Goal: Information Seeking & Learning: Learn about a topic

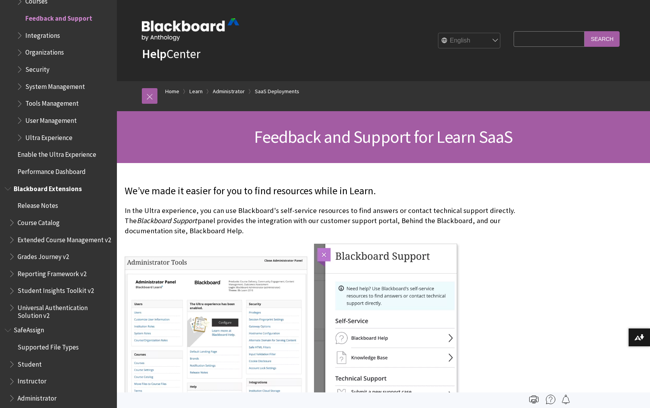
click at [234, 222] on p "In the Ultra experience, you can use Blackboard's self-service resources to fin…" at bounding box center [326, 220] width 402 height 31
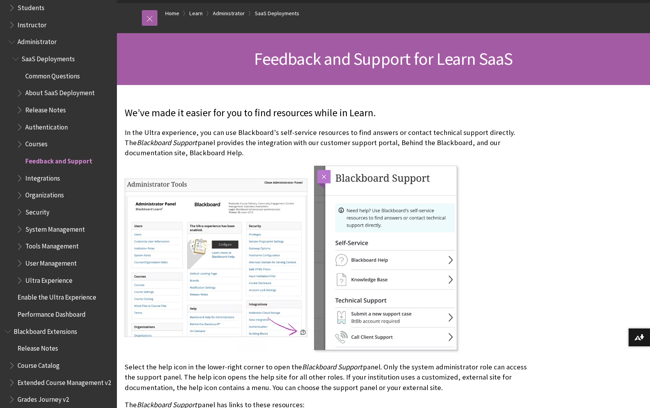
scroll to position [748, 0]
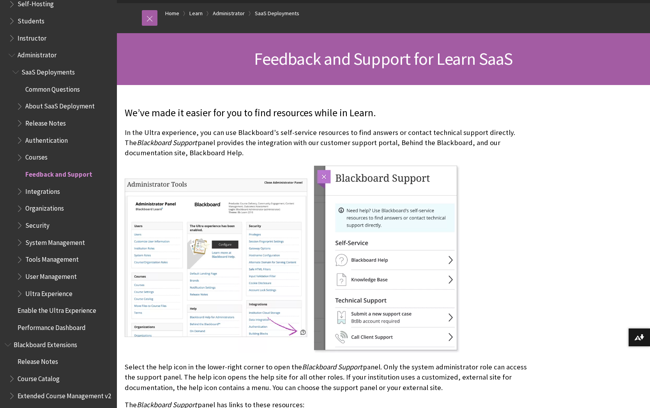
click at [46, 88] on span "Common Questions" at bounding box center [52, 88] width 55 height 11
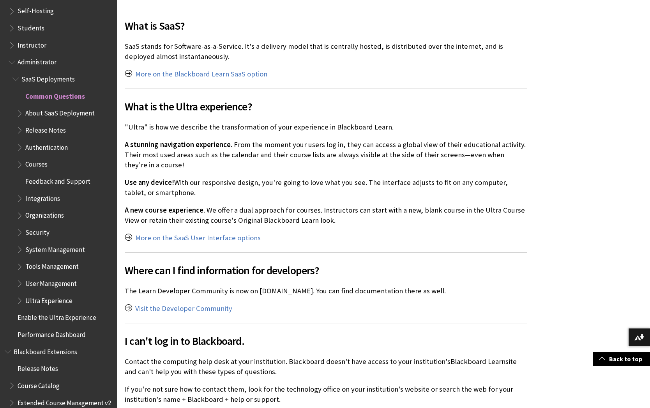
scroll to position [780, 0]
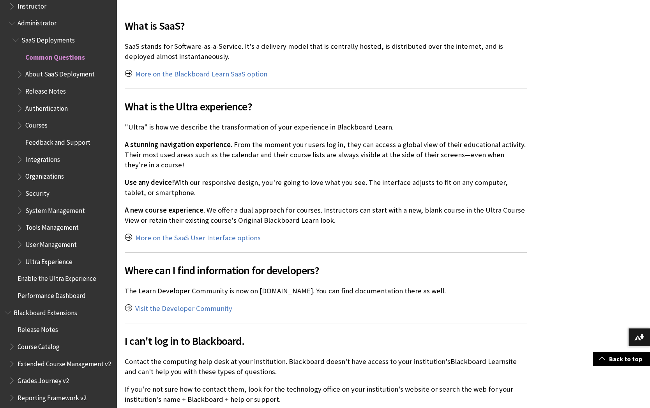
click at [13, 26] on span "Book outline for Blackboard Learn Help" at bounding box center [13, 22] width 8 height 10
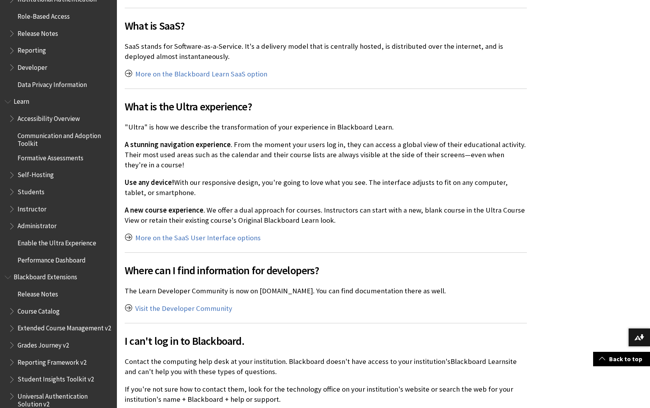
scroll to position [559, 0]
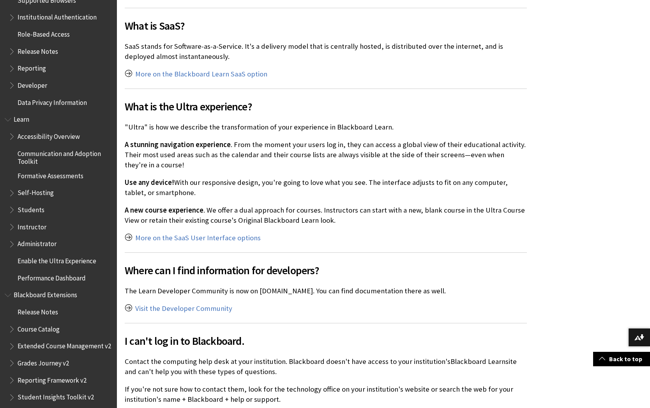
click at [11, 244] on span "Book outline for Blackboard Learn Help" at bounding box center [13, 242] width 8 height 10
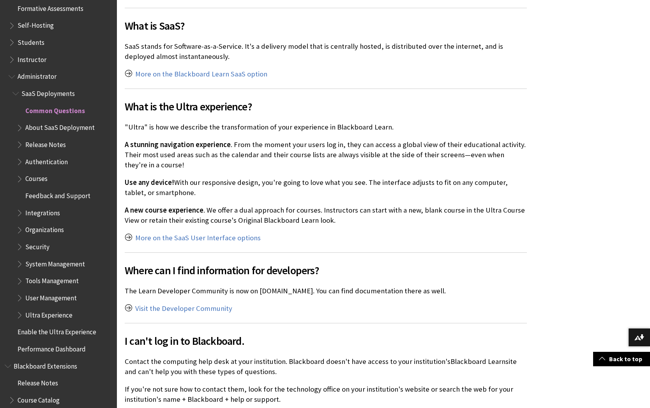
scroll to position [754, 0]
